Goal: Use online tool/utility: Utilize a website feature to perform a specific function

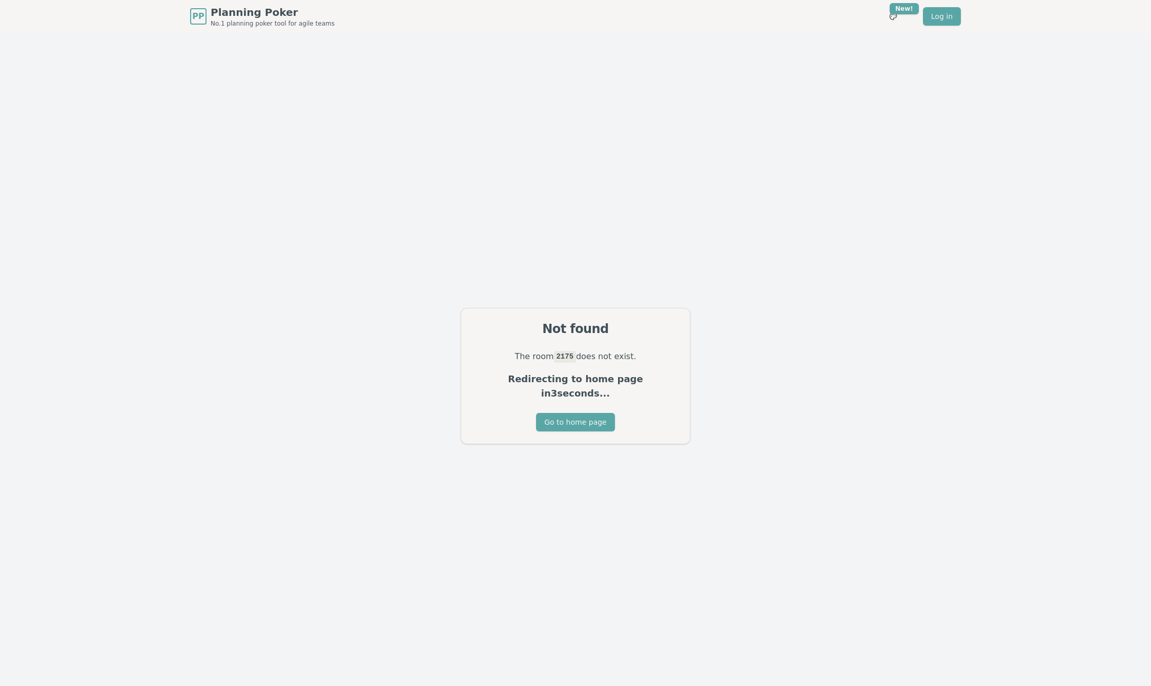
click at [567, 360] on code "2175" at bounding box center [565, 356] width 22 height 11
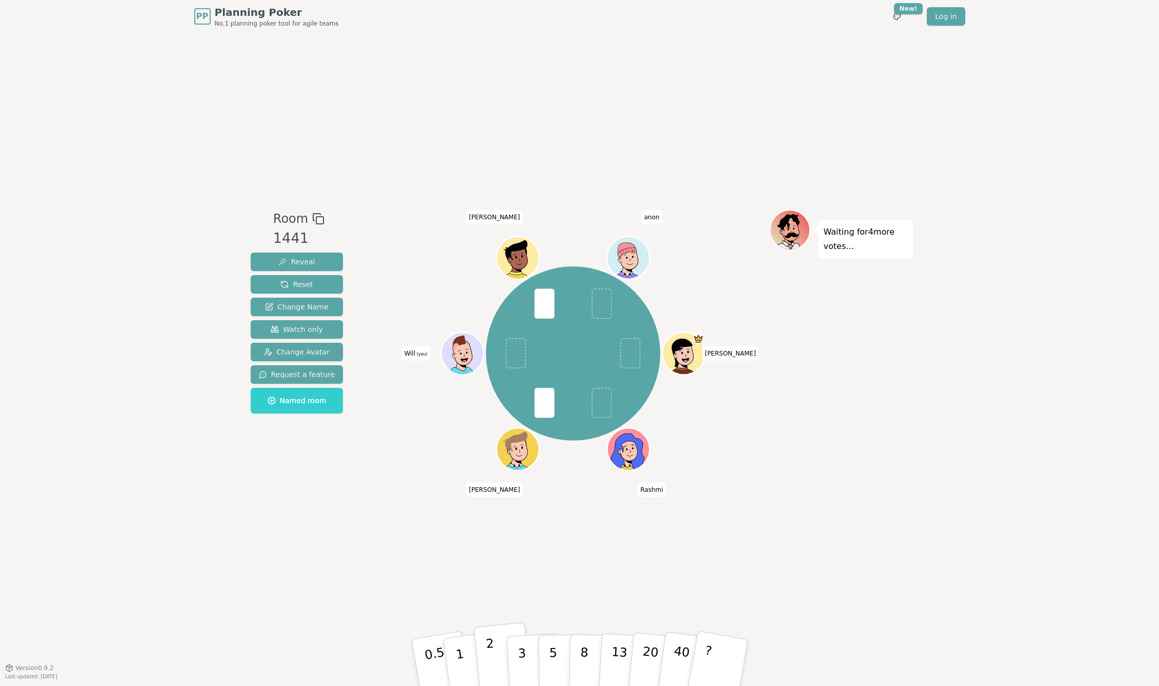
click at [490, 658] on p "2" at bounding box center [491, 664] width 13 height 56
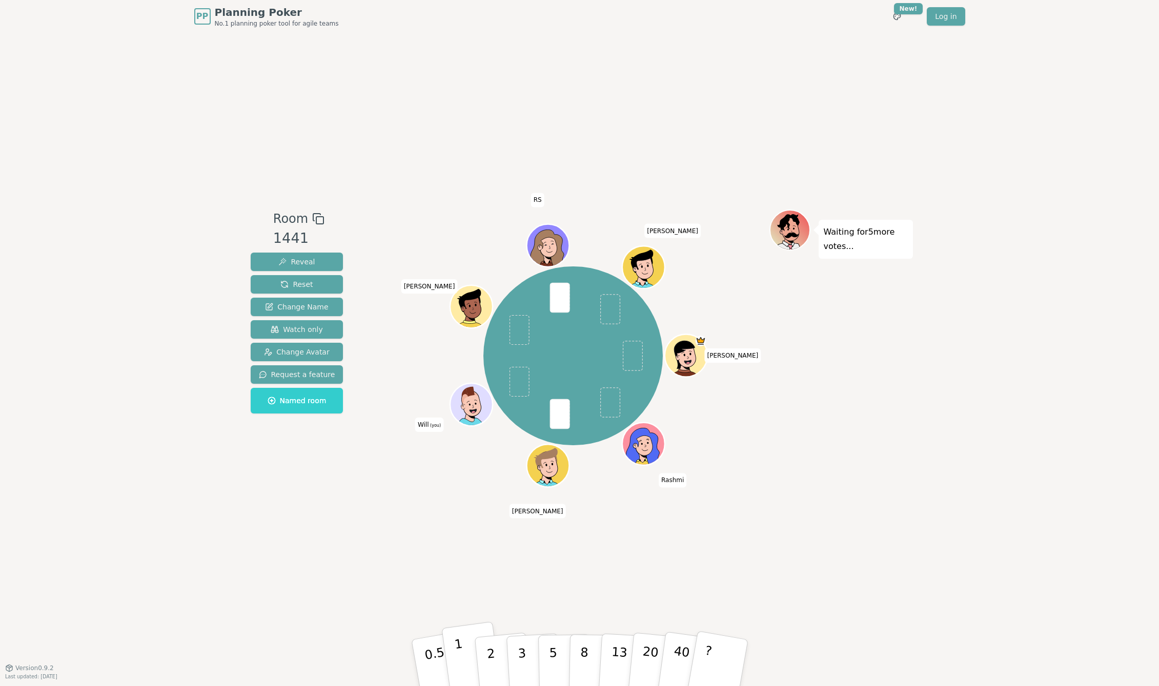
click at [462, 669] on p "1" at bounding box center [460, 664] width 15 height 56
click at [489, 656] on p "2" at bounding box center [491, 664] width 13 height 56
click at [489, 663] on p "2" at bounding box center [491, 664] width 13 height 56
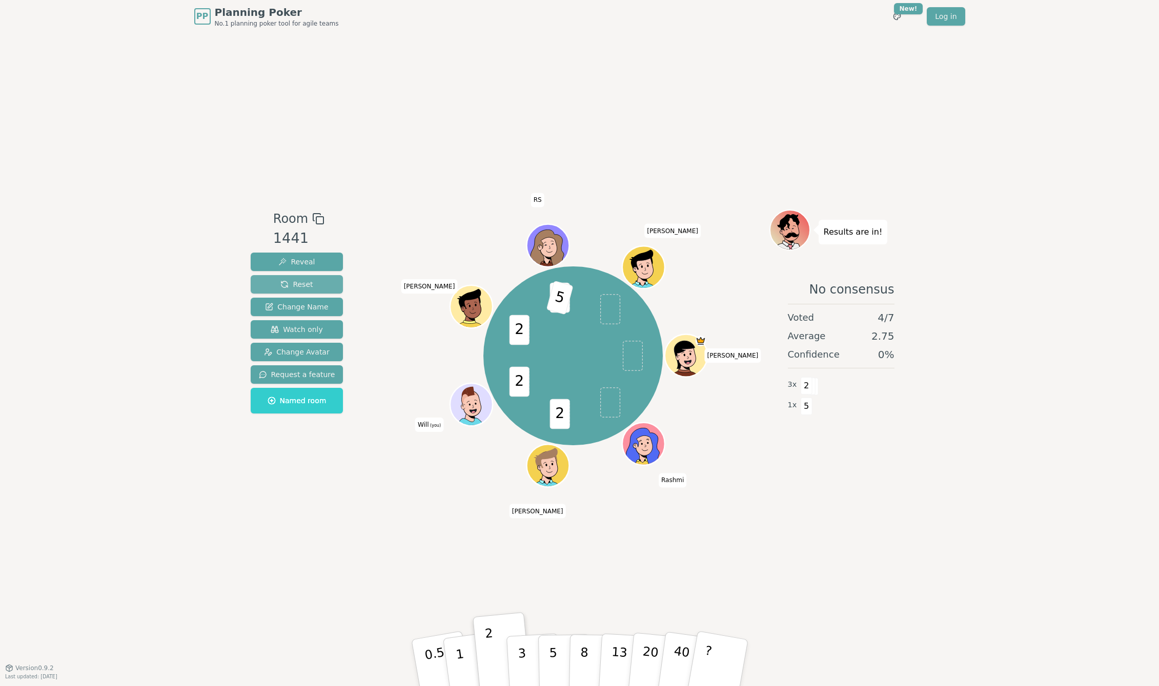
click at [262, 283] on button "Reset" at bounding box center [297, 284] width 93 height 18
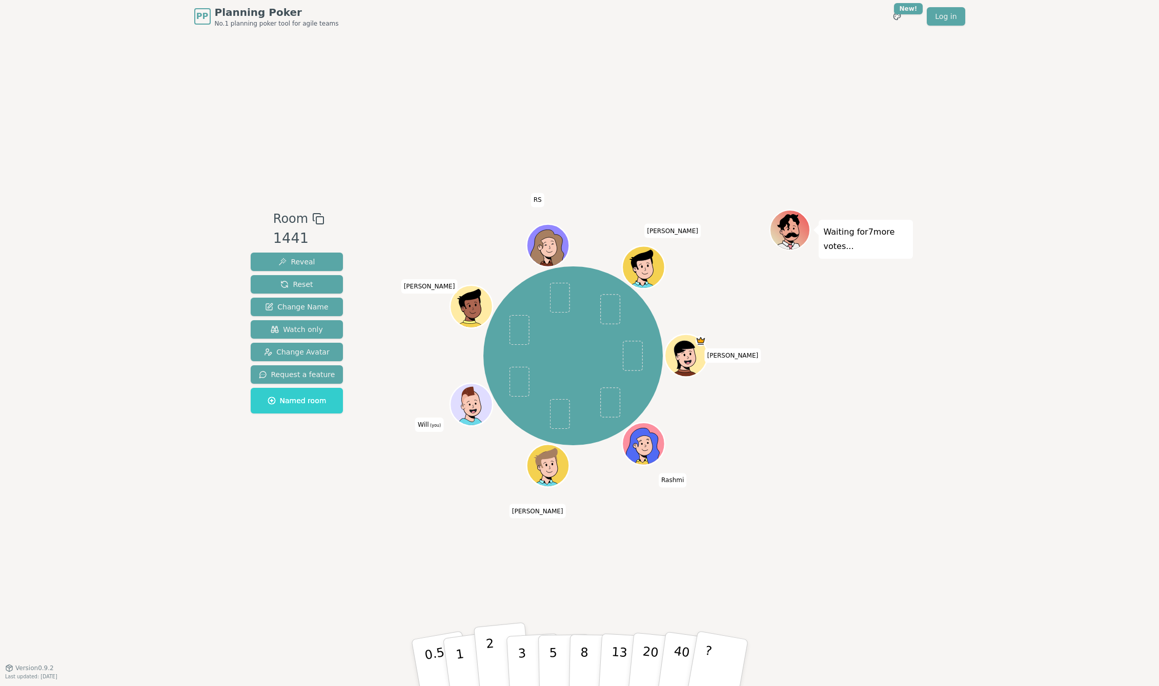
click at [489, 659] on p "2" at bounding box center [491, 664] width 13 height 56
